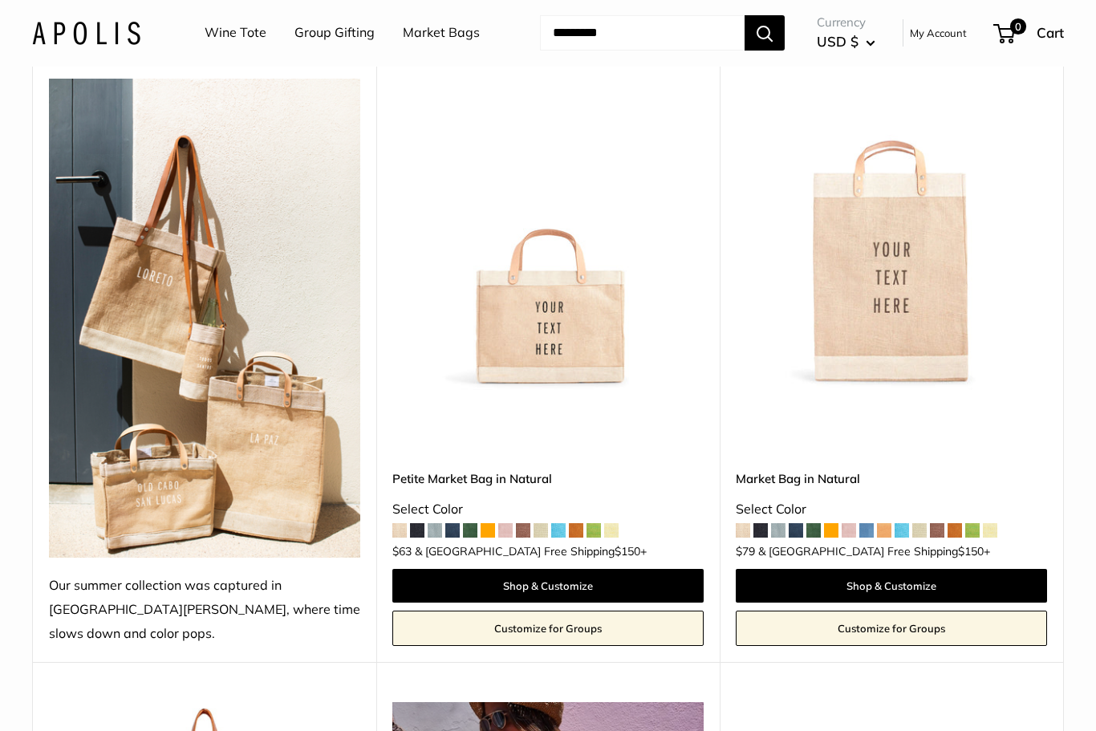
scroll to position [213, 0]
click at [936, 367] on img at bounding box center [890, 234] width 311 height 311
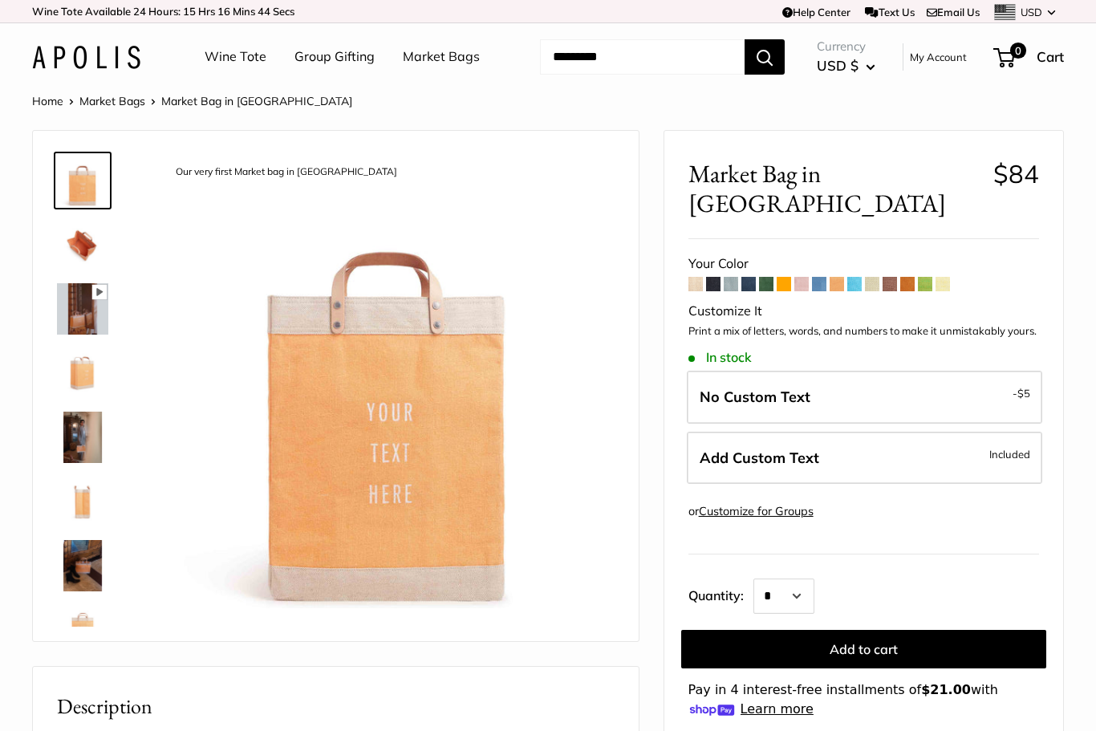
click at [877, 277] on span at bounding box center [872, 284] width 14 height 14
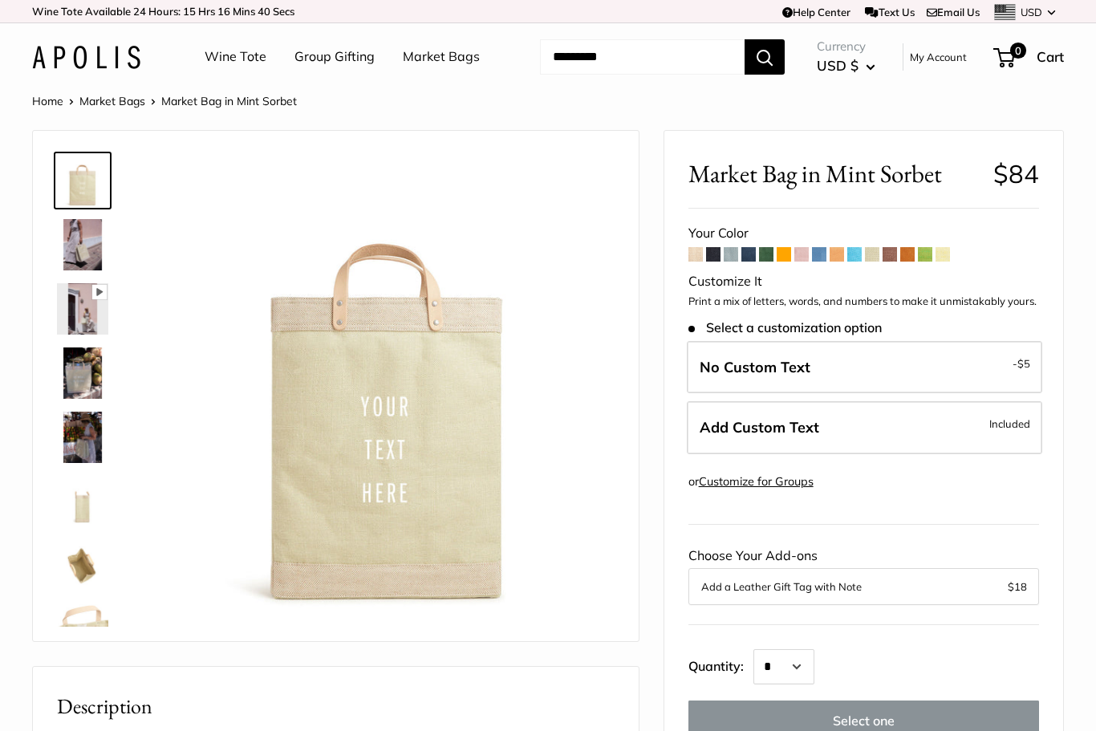
click at [893, 243] on div "Your Color" at bounding box center [863, 233] width 350 height 24
click at [892, 248] on span at bounding box center [889, 254] width 14 height 14
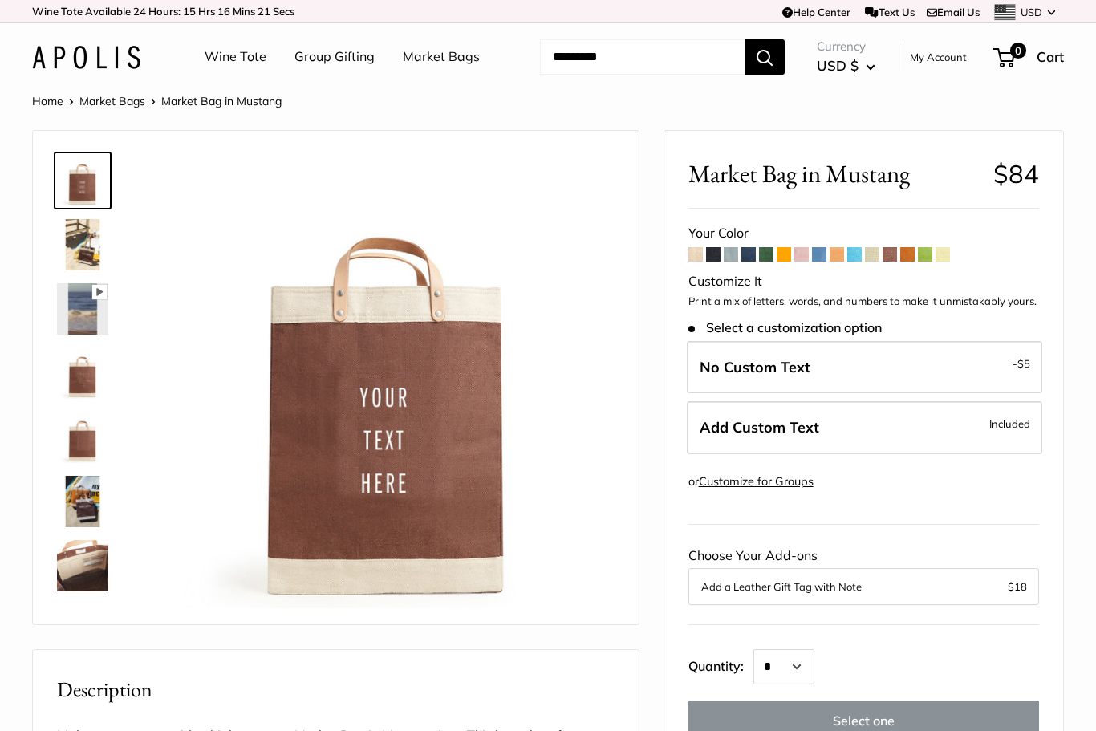
click at [909, 254] on span at bounding box center [907, 254] width 14 height 14
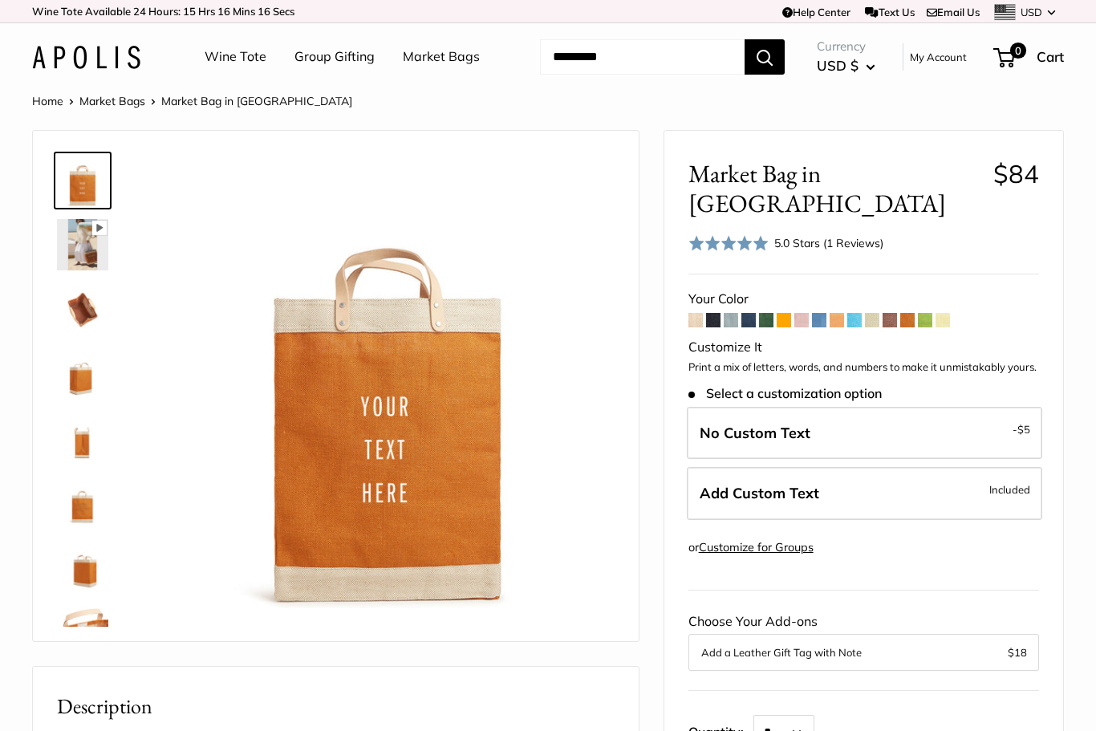
click at [925, 313] on span at bounding box center [924, 320] width 14 height 14
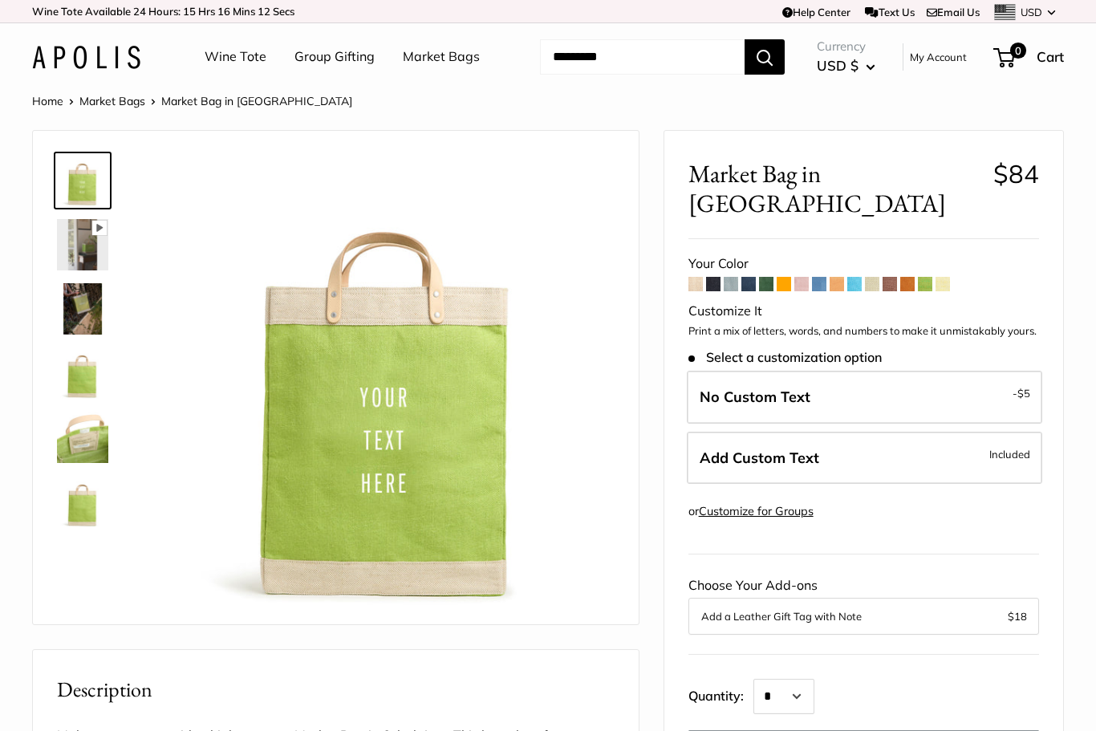
click at [947, 277] on span at bounding box center [942, 284] width 14 height 14
